Goal: Navigation & Orientation: Find specific page/section

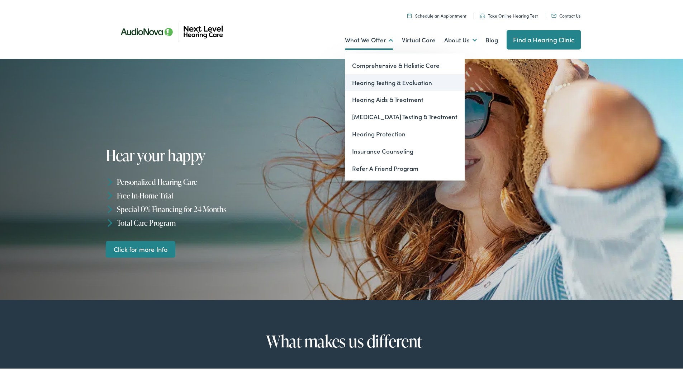
click at [375, 86] on link "Hearing Testing & Evaluation" at bounding box center [405, 81] width 120 height 17
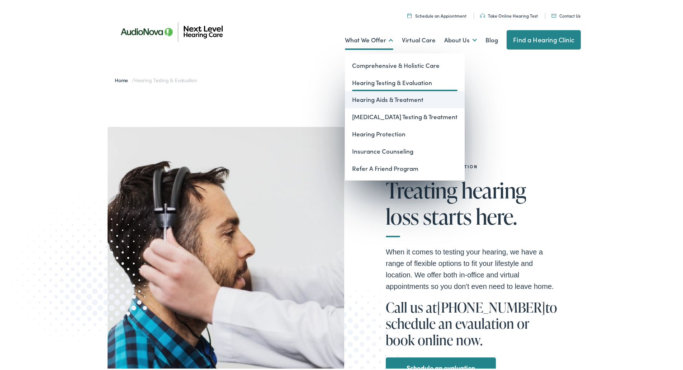
click at [382, 103] on link "Hearing Aids & Treatment" at bounding box center [405, 98] width 120 height 17
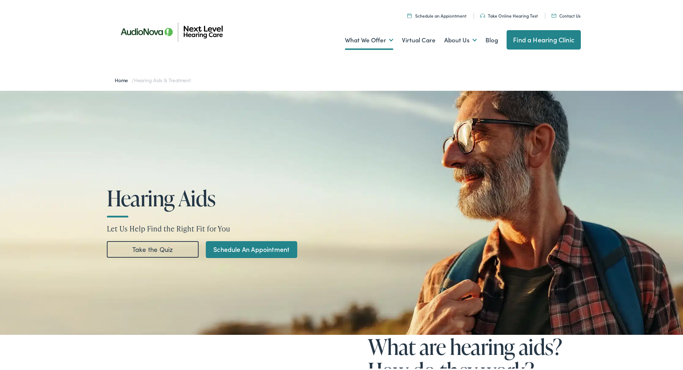
click at [144, 26] on img at bounding box center [172, 31] width 129 height 44
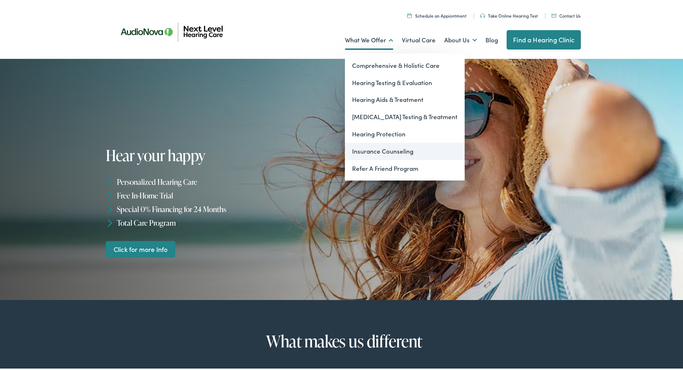
click at [385, 147] on link "Insurance Counseling" at bounding box center [405, 149] width 120 height 17
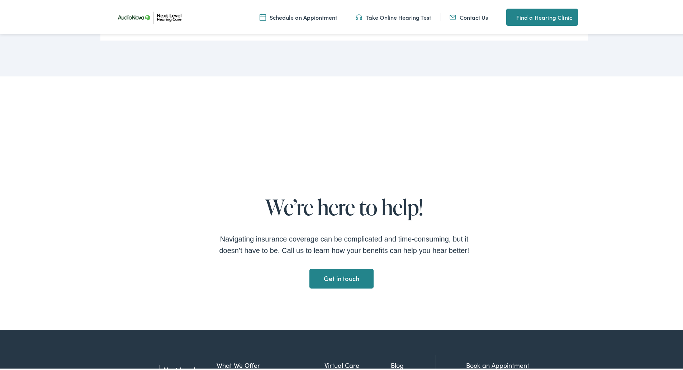
scroll to position [1219, 0]
